Goal: Check status: Check status

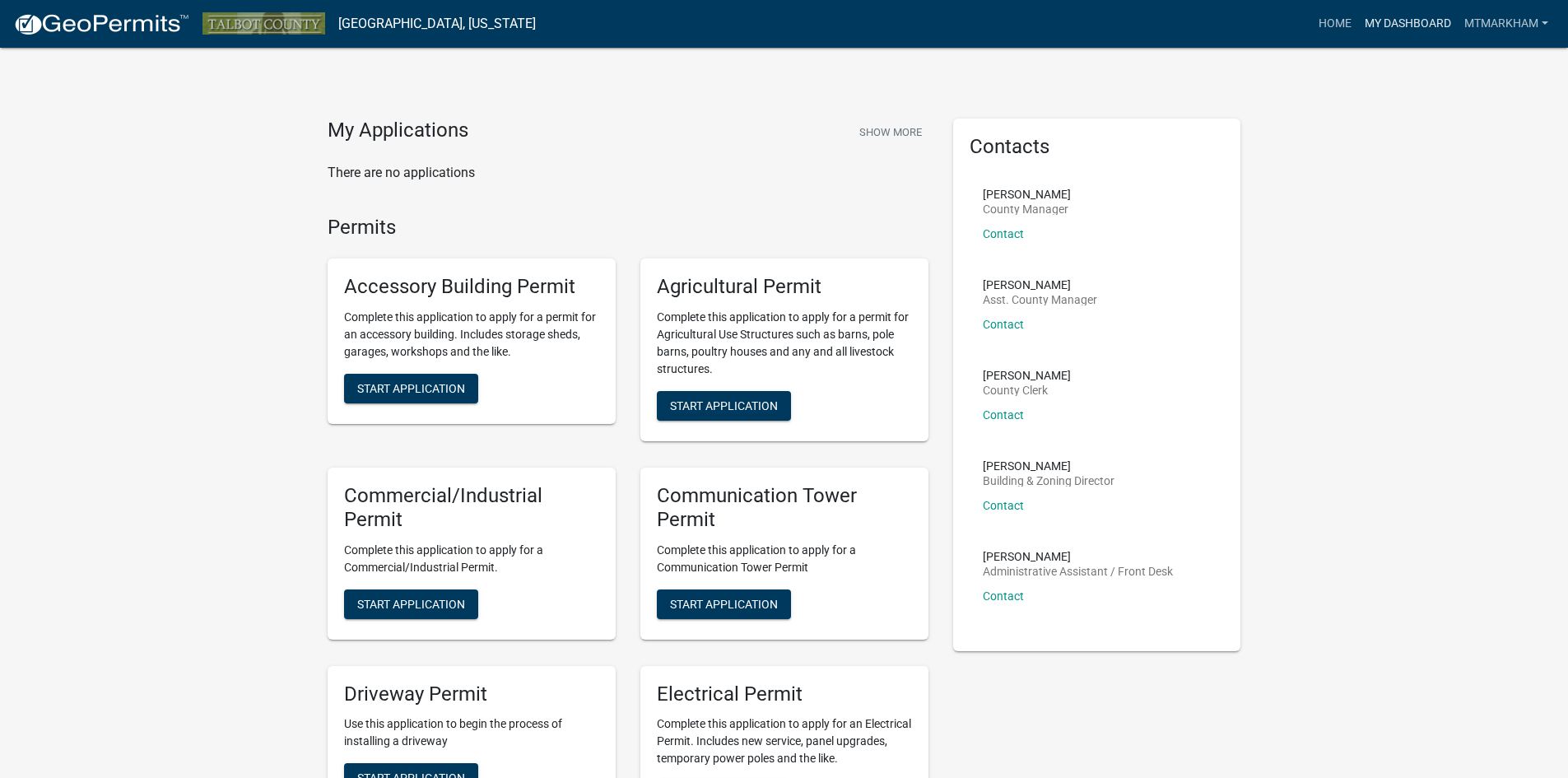
click at [1419, 17] on link "My Dashboard" at bounding box center [1409, 24] width 100 height 31
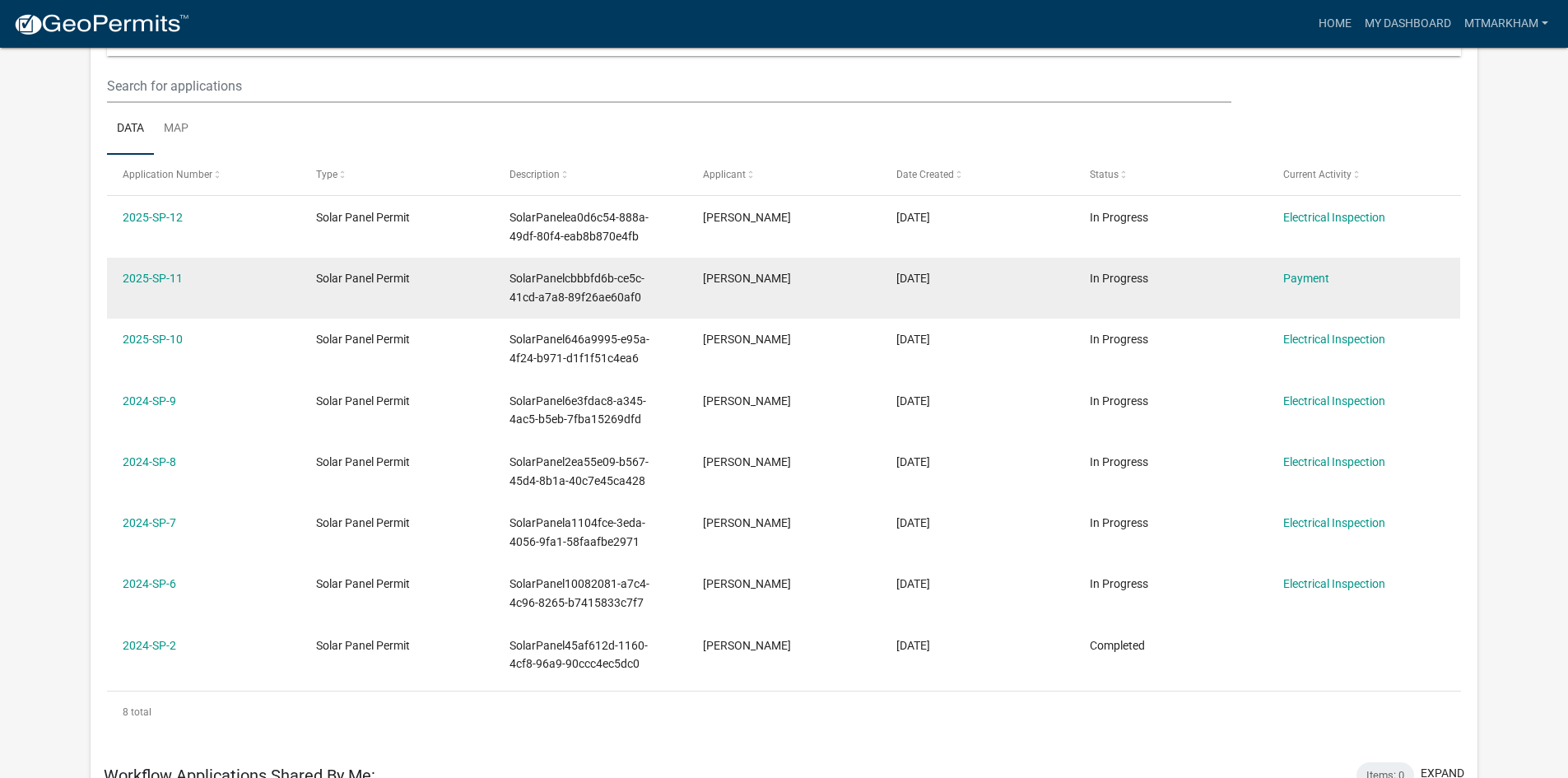
scroll to position [131, 0]
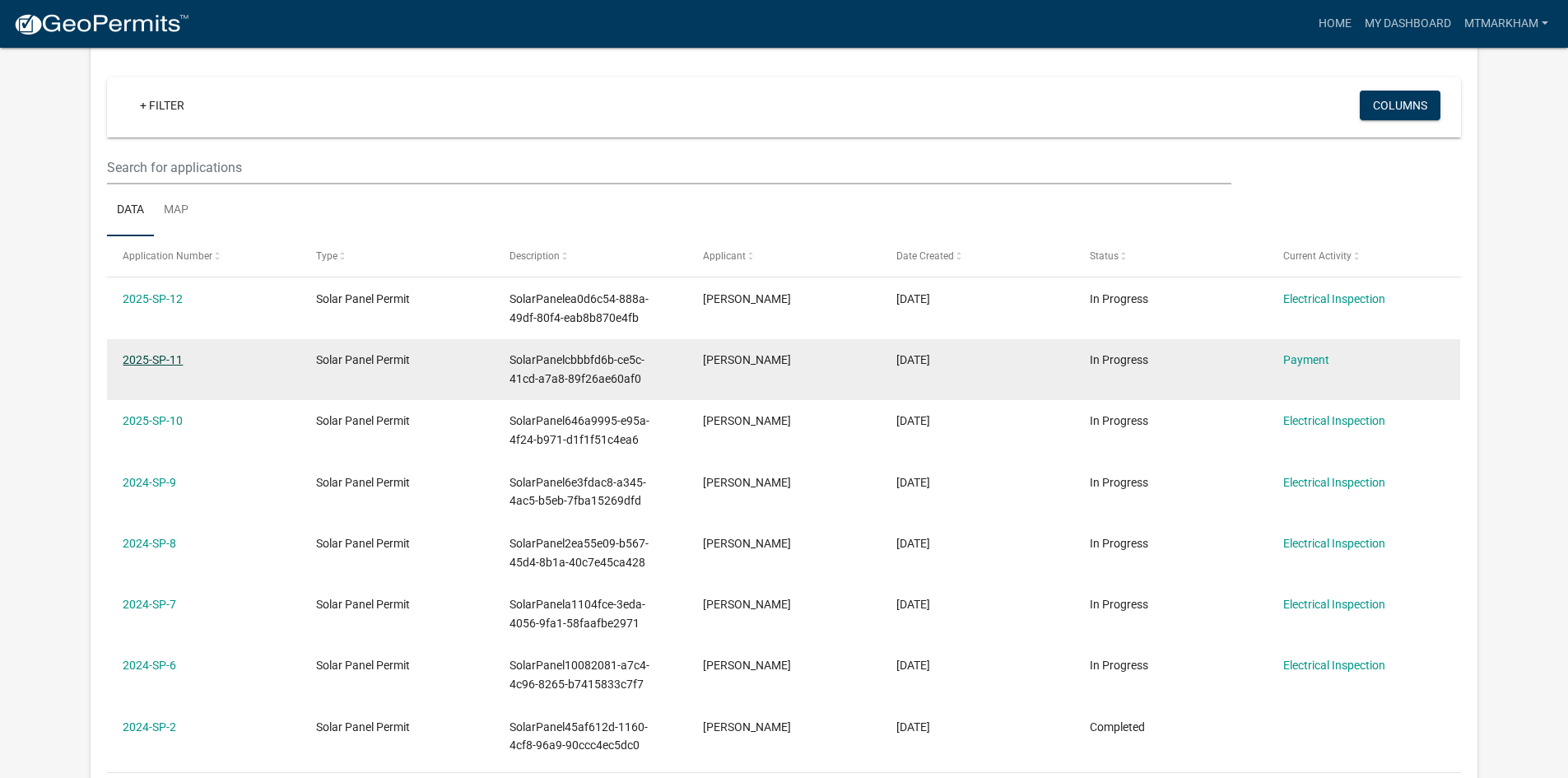
click at [146, 360] on link "2025-SP-11" at bounding box center [153, 360] width 60 height 13
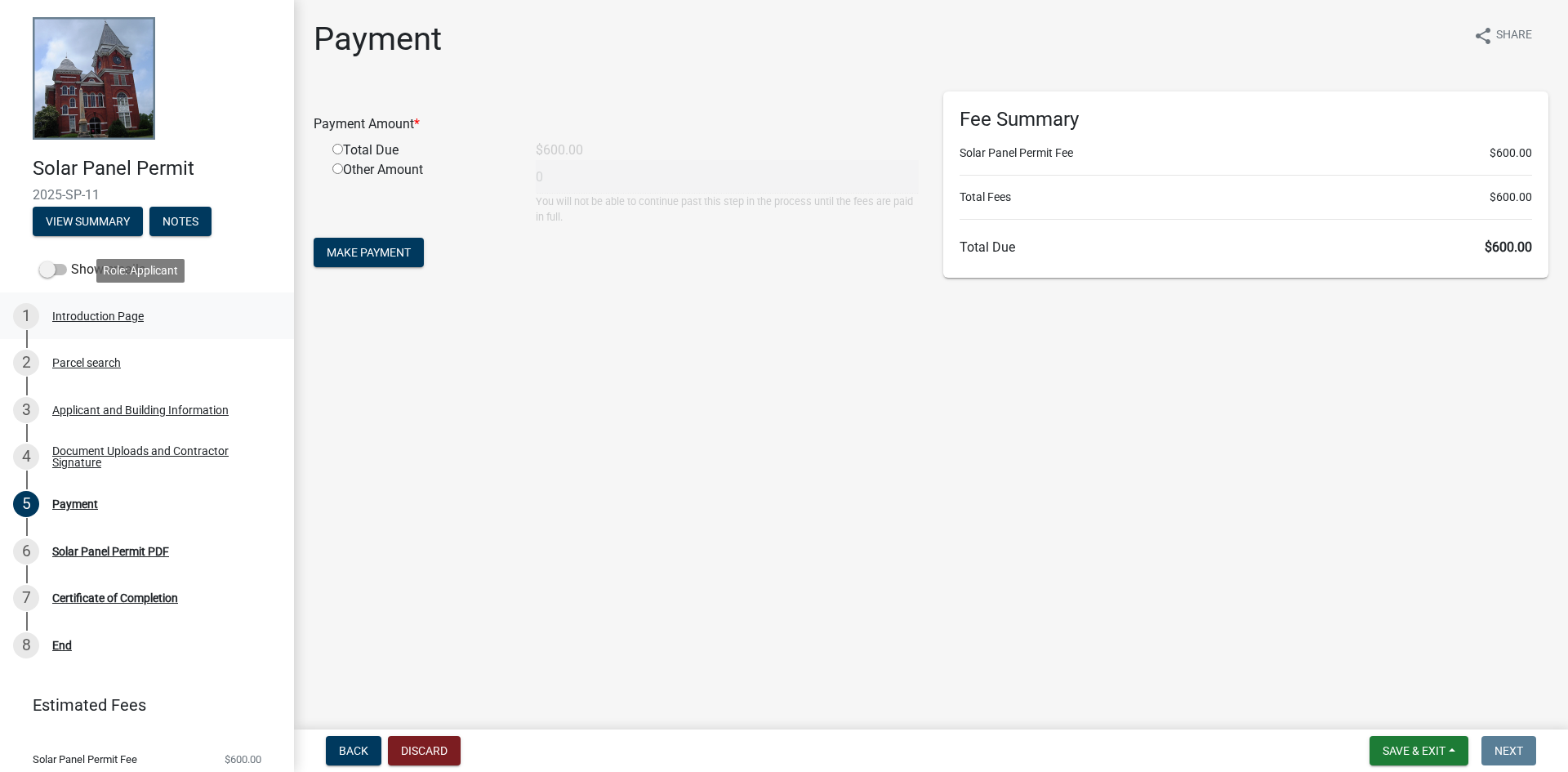
click at [70, 327] on div "1 Introduction Page" at bounding box center [140, 316] width 255 height 26
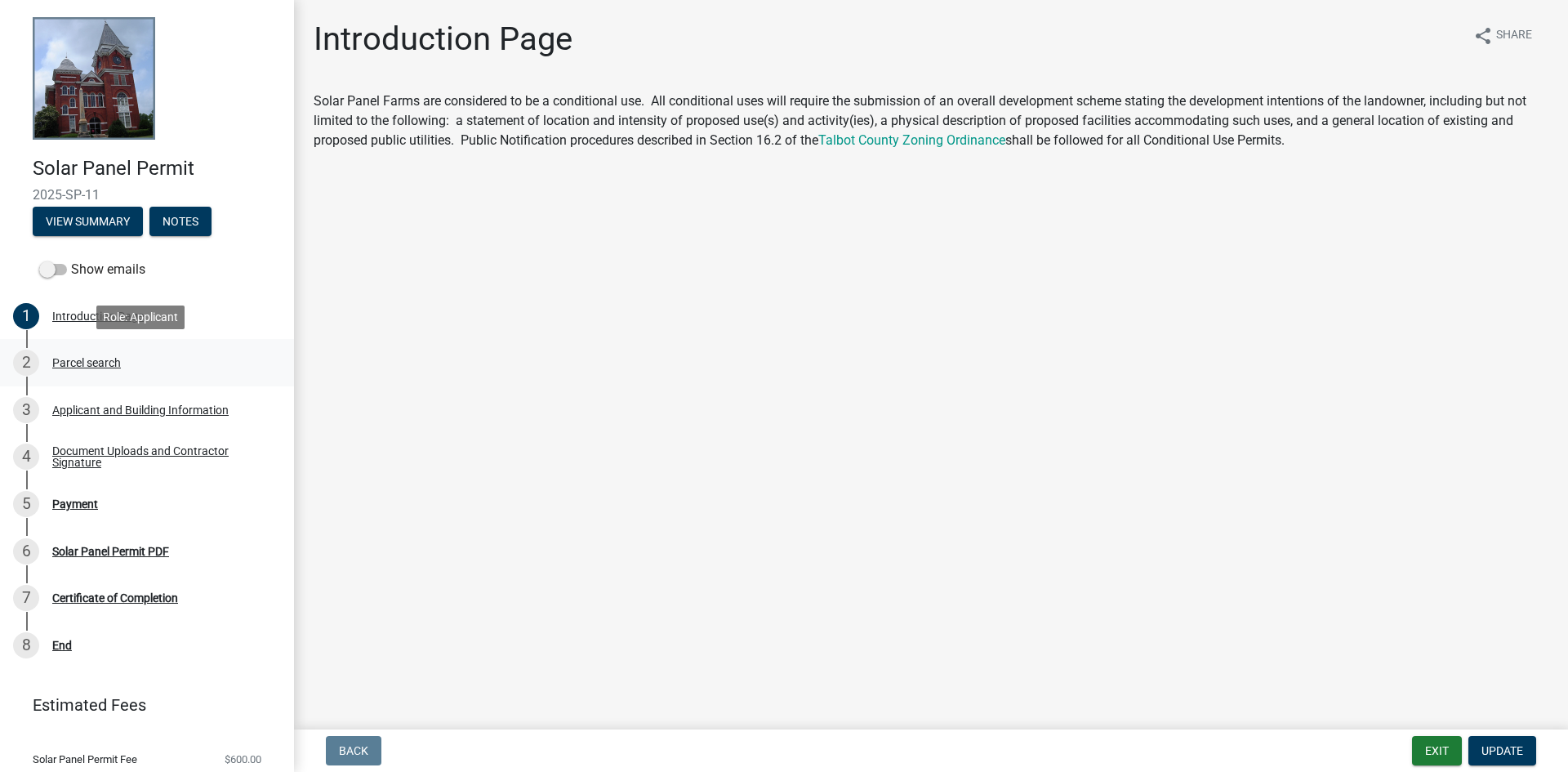
click at [97, 369] on div "2 Parcel search" at bounding box center [140, 363] width 255 height 26
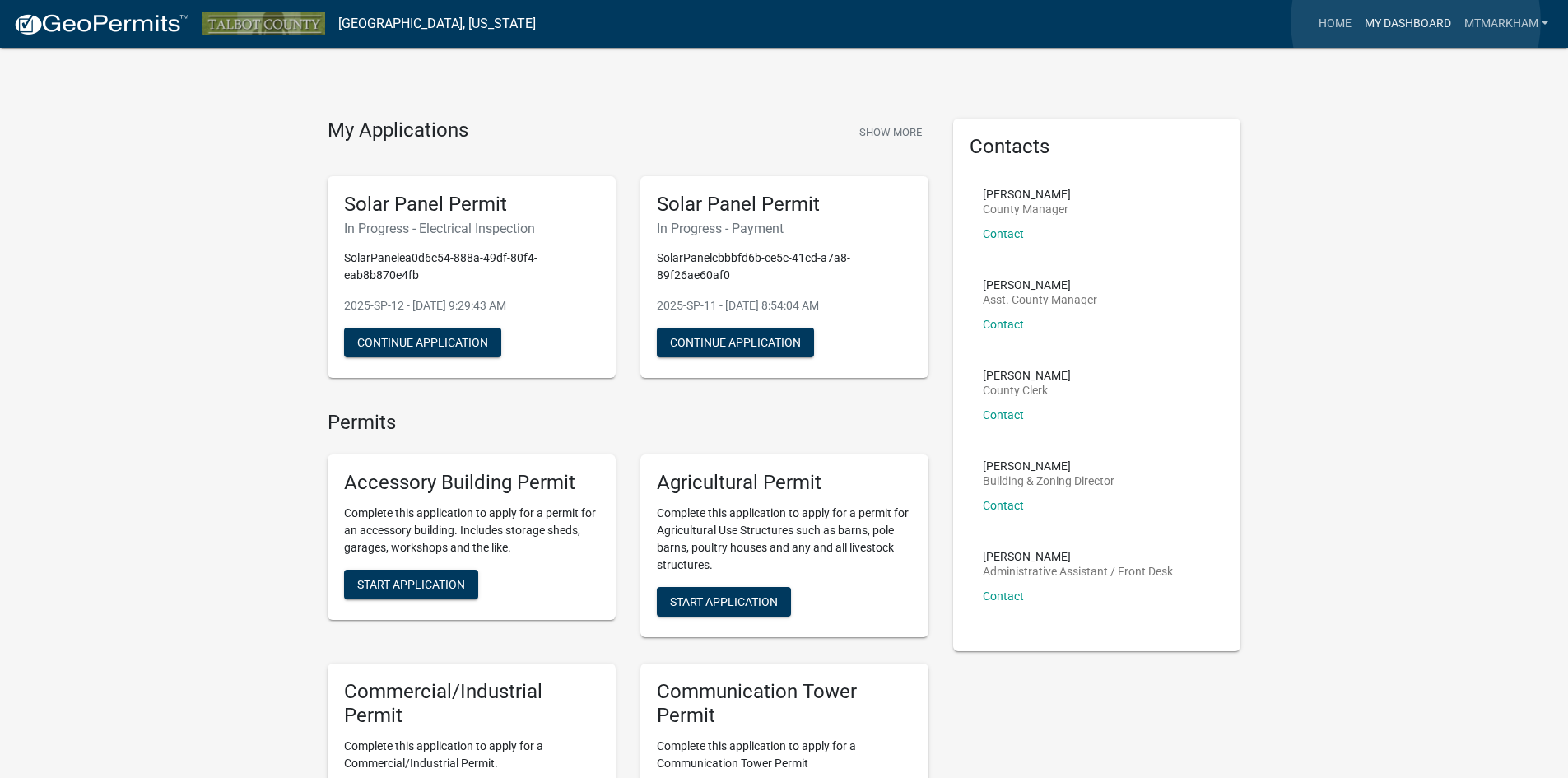
click at [1416, 22] on link "My Dashboard" at bounding box center [1409, 24] width 100 height 31
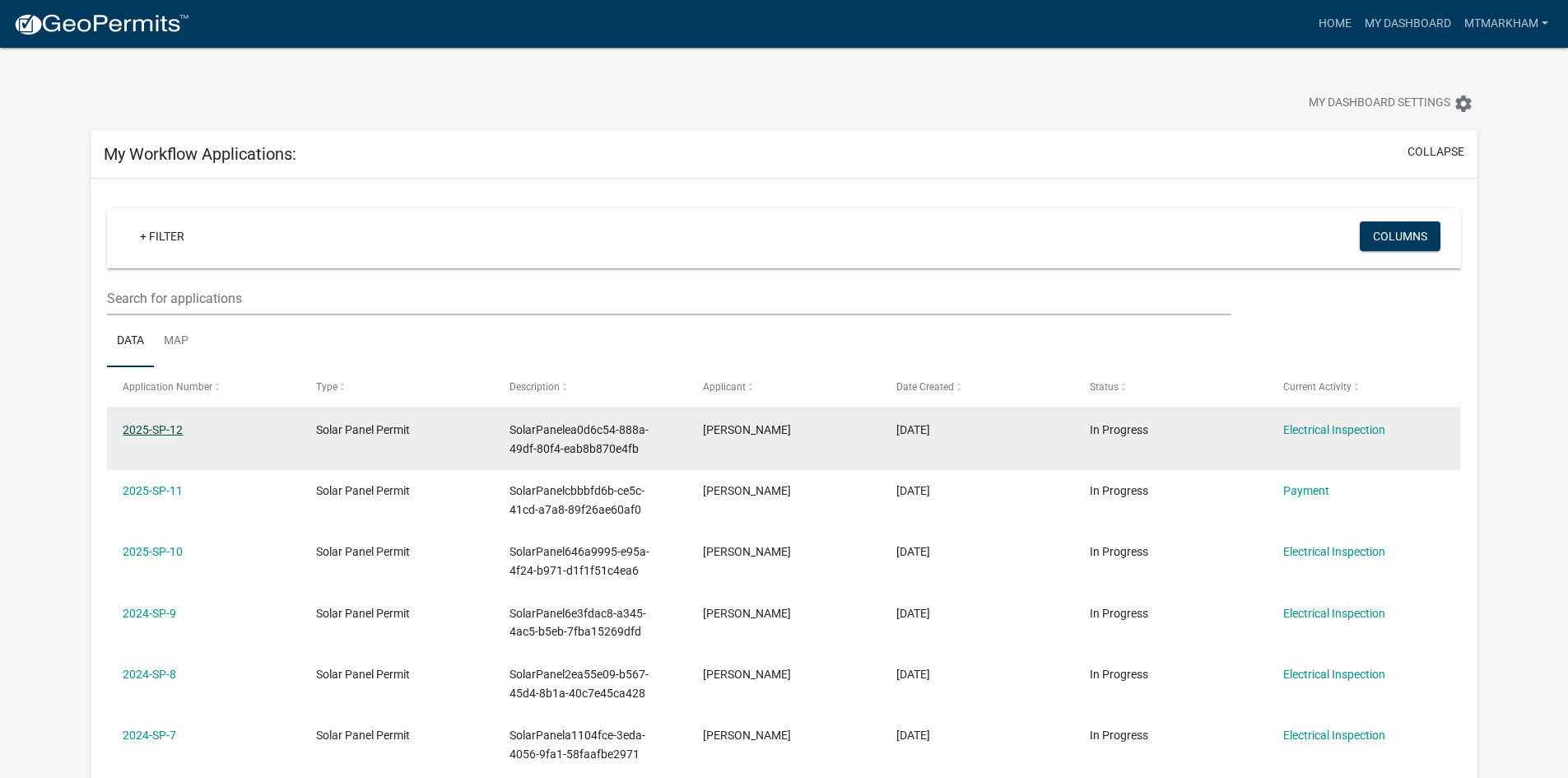
click at [151, 433] on link "2025-SP-12" at bounding box center [153, 430] width 60 height 13
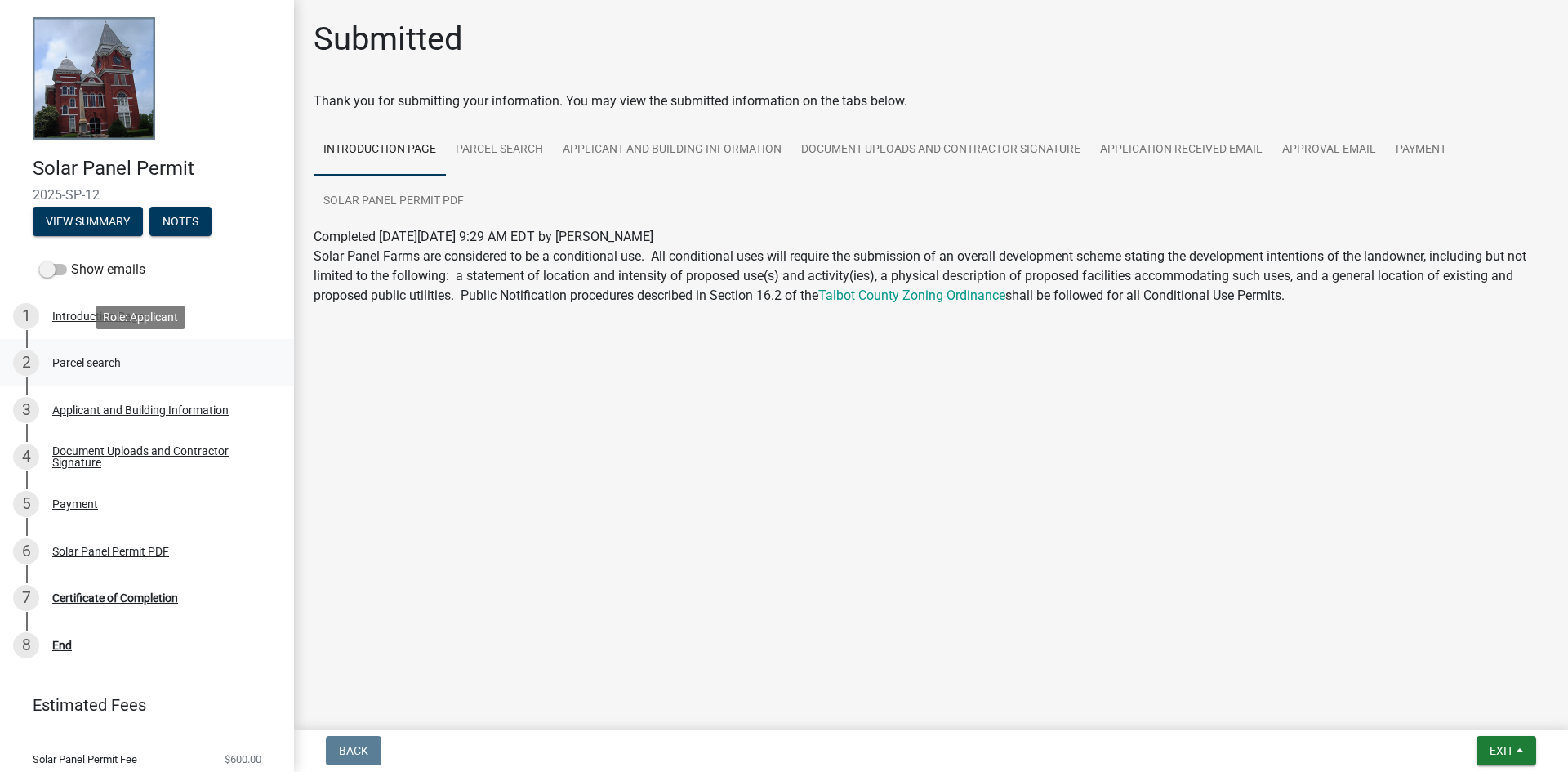
click at [121, 347] on link "2 Parcel search" at bounding box center [147, 363] width 294 height 48
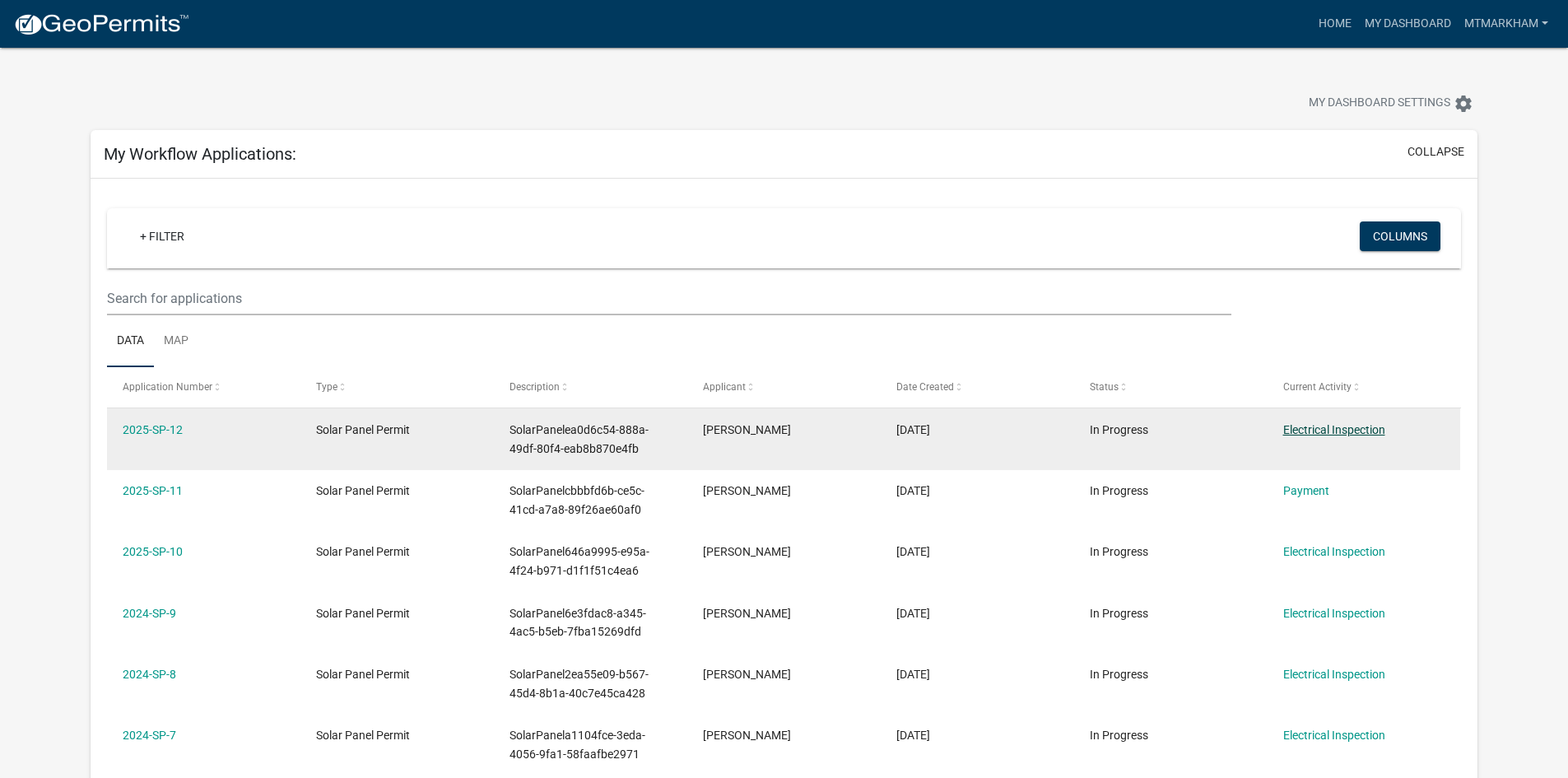
drag, startPoint x: 1391, startPoint y: 424, endPoint x: 1304, endPoint y: 433, distance: 87.5
click at [1270, 434] on datatable-body-cell "Electrical Inspection" at bounding box center [1363, 438] width 194 height 61
copy link "Electrical Inspection"
